Goal: Navigation & Orientation: Find specific page/section

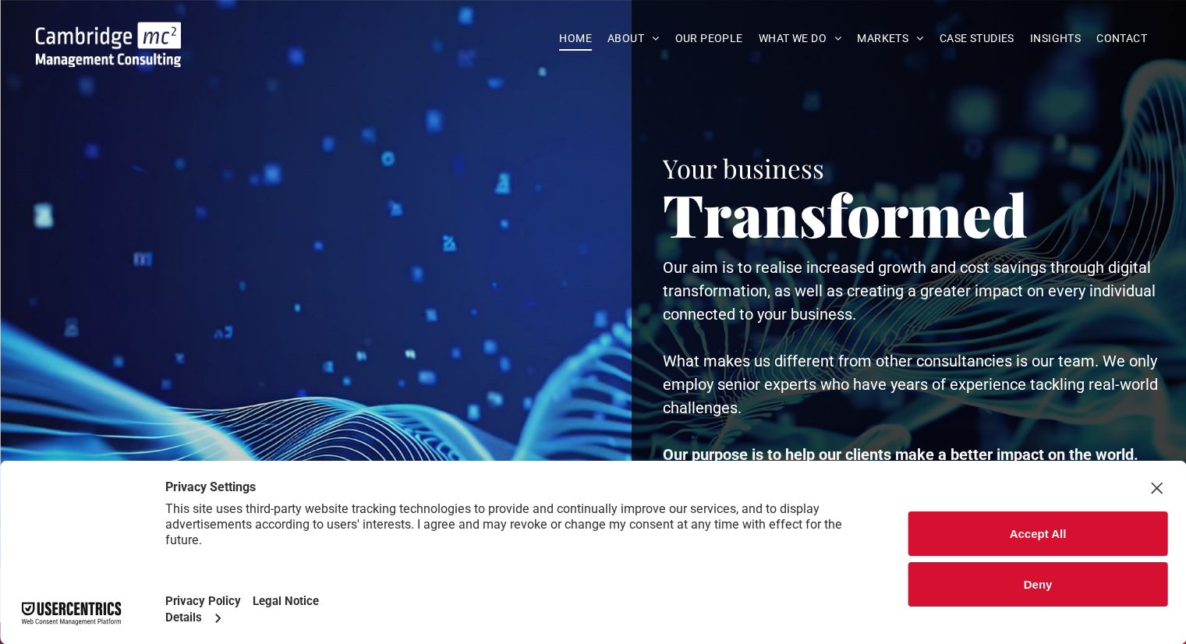
click at [1158, 487] on div "Close Layer" at bounding box center [1156, 488] width 22 height 22
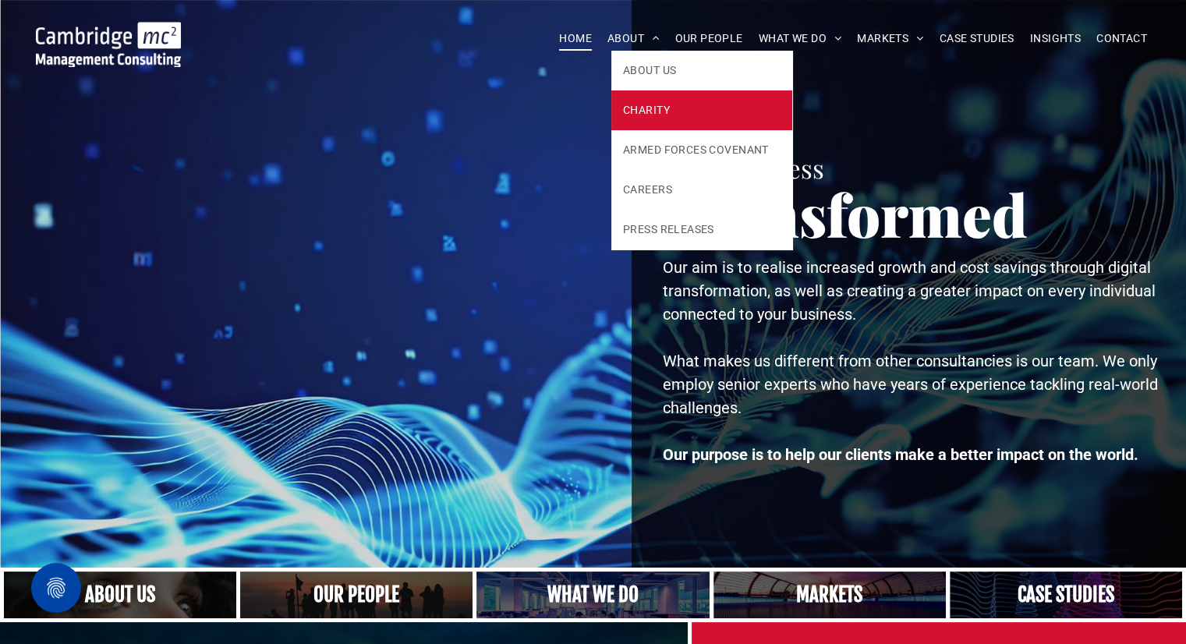
click at [635, 102] on span "CHARITY" at bounding box center [646, 110] width 47 height 16
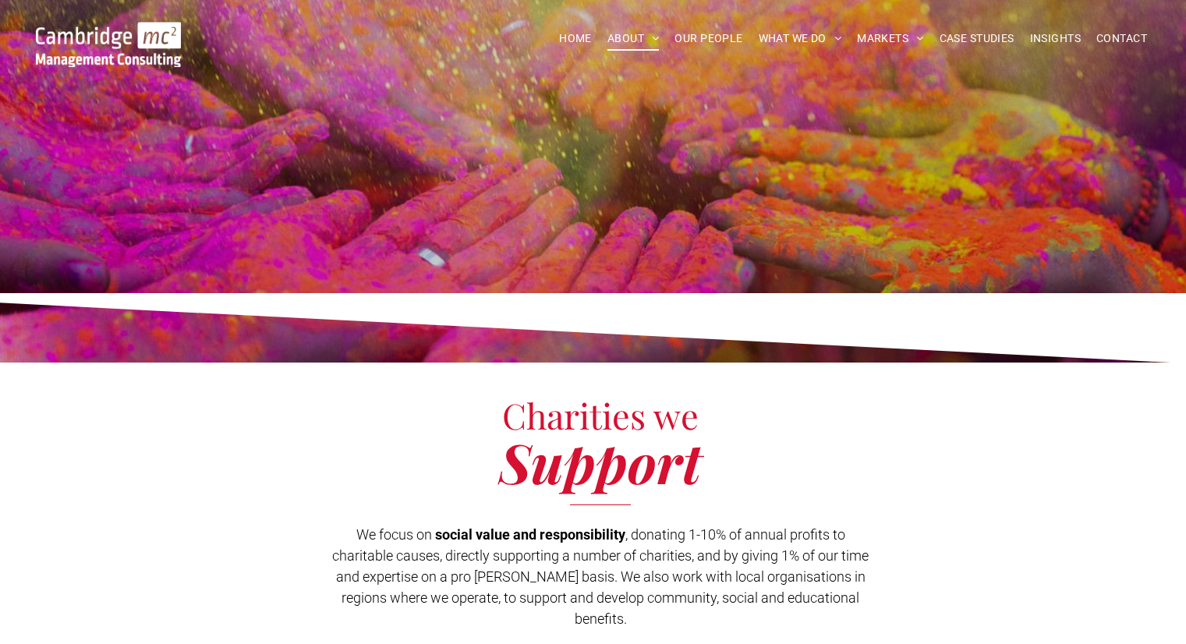
click at [895, 80] on link "TELECOMS, MEDIA & TECHNOLOGY" at bounding box center [983, 63] width 244 height 40
